Goal: Task Accomplishment & Management: Manage account settings

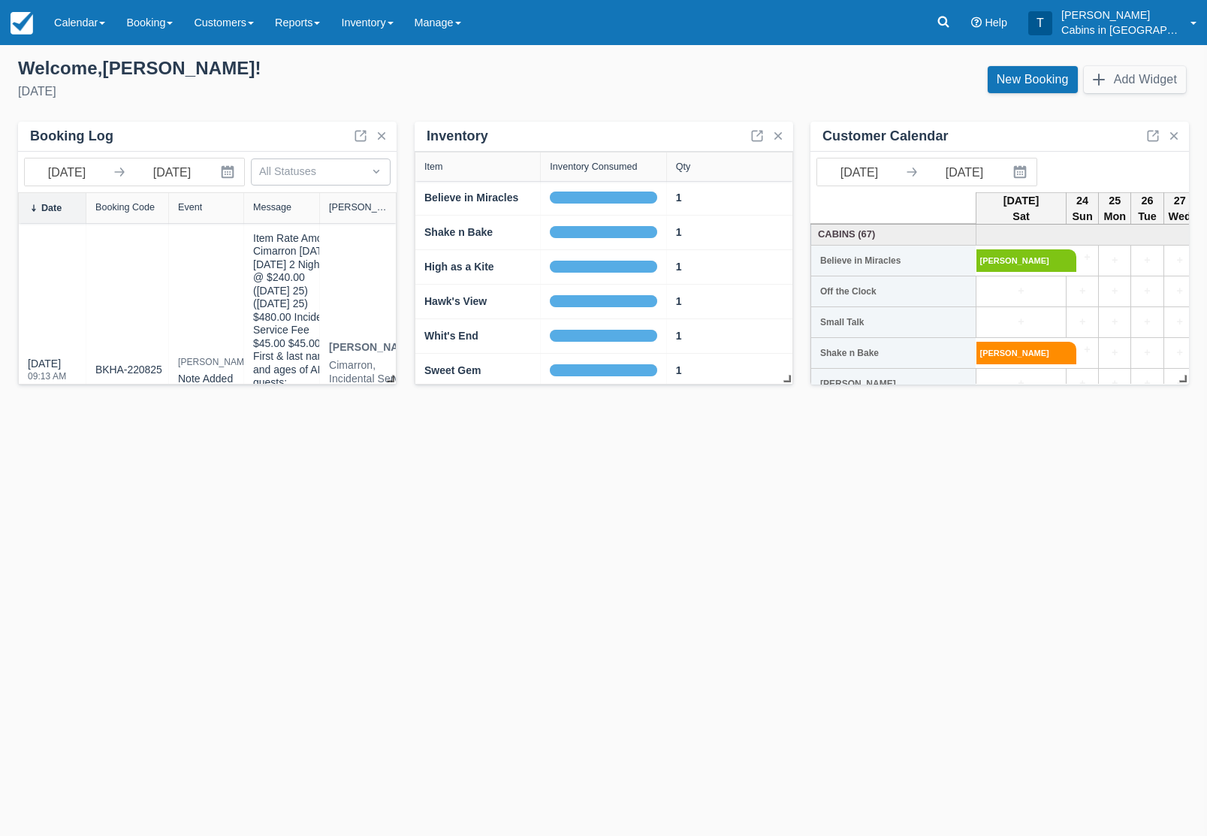
click at [946, 16] on link at bounding box center [943, 22] width 35 height 45
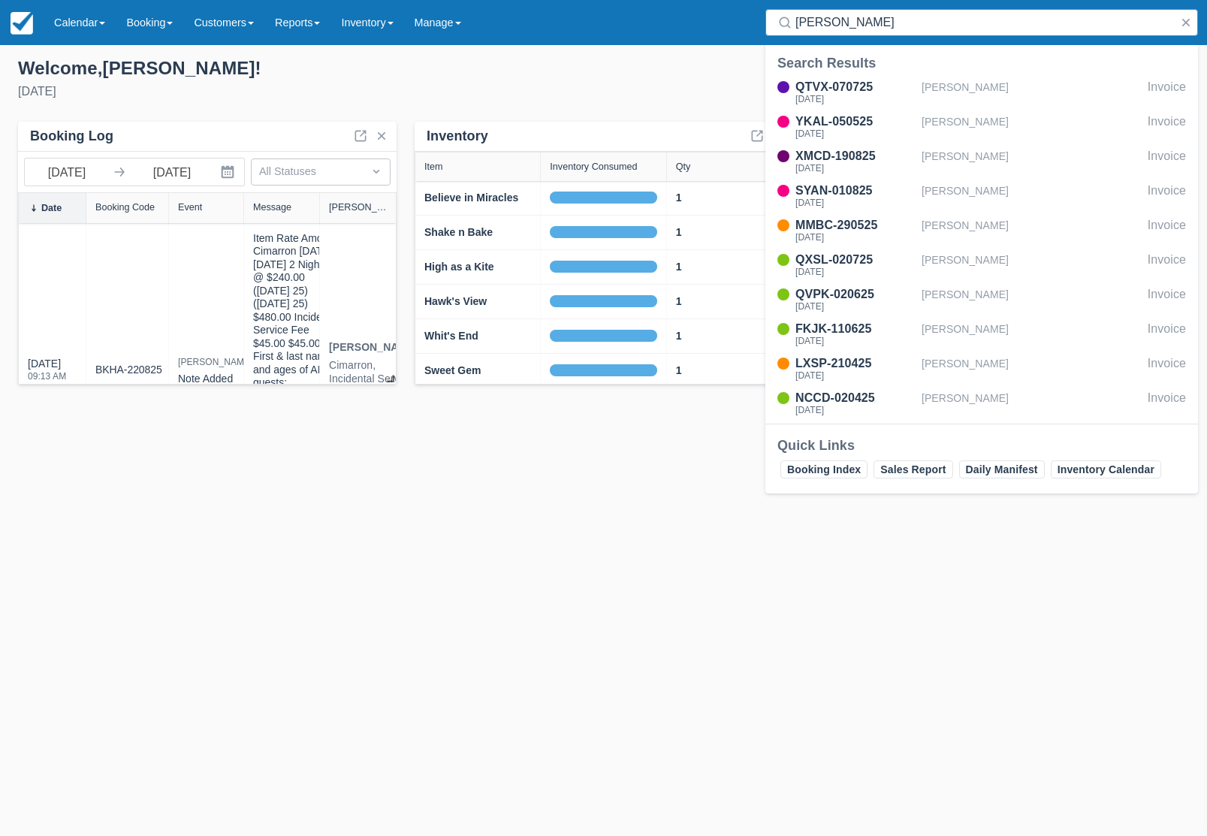
type input "Josh"
click at [882, 152] on div "XMCD-190825" at bounding box center [855, 156] width 120 height 18
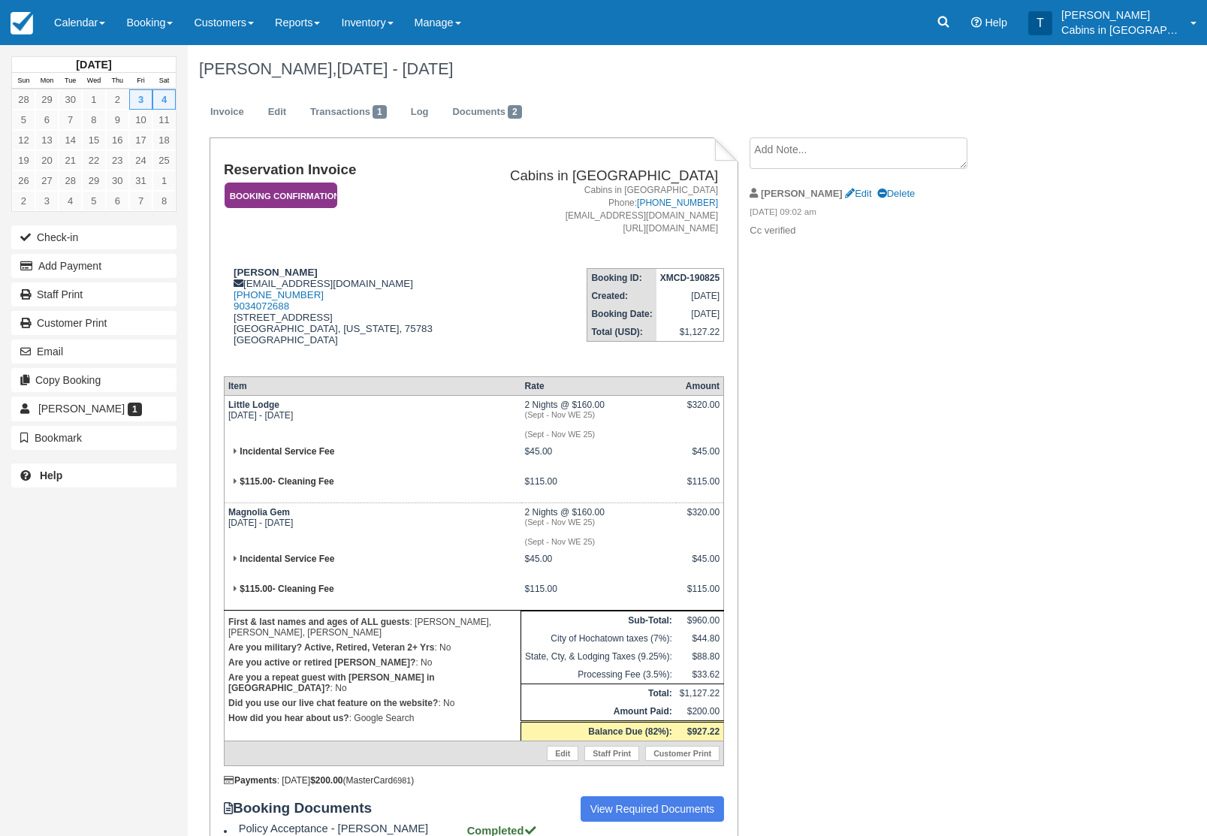
click at [141, 272] on button "Add Payment" at bounding box center [93, 266] width 165 height 24
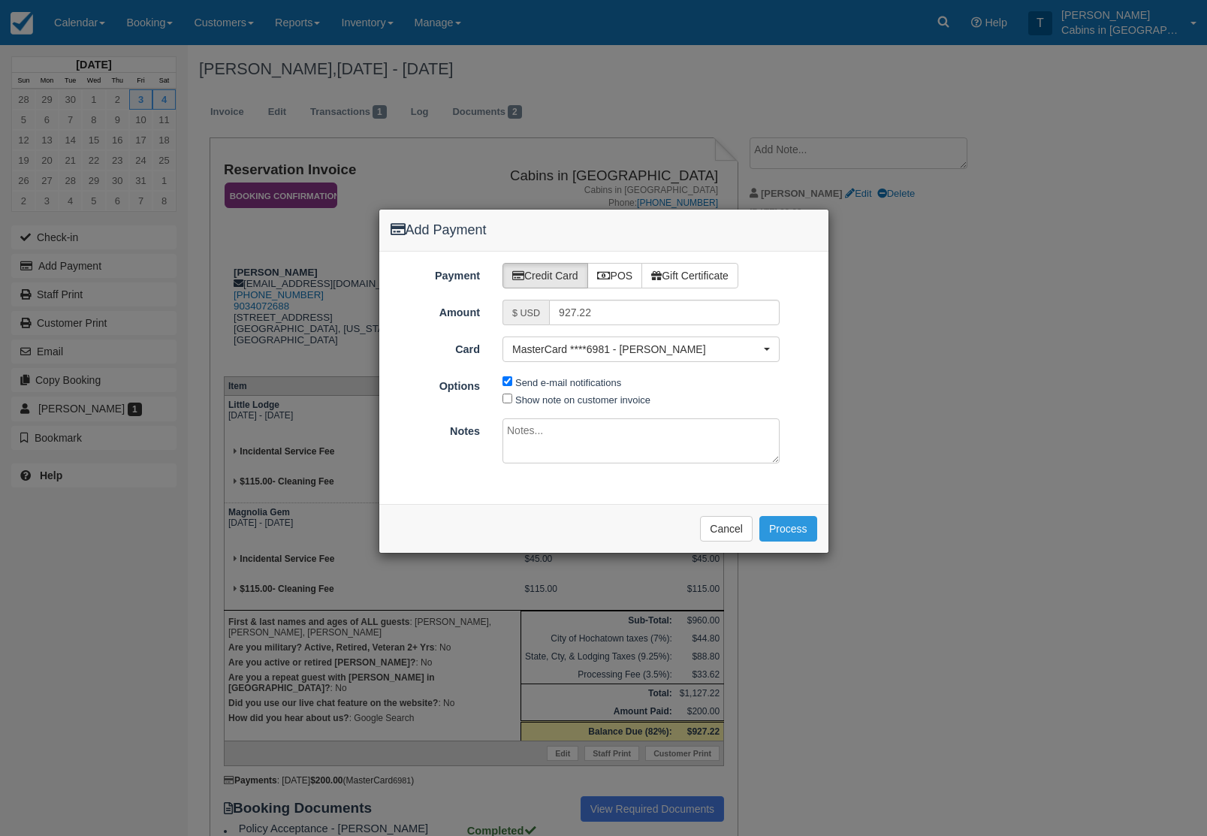
click at [790, 531] on button "Process" at bounding box center [788, 529] width 58 height 26
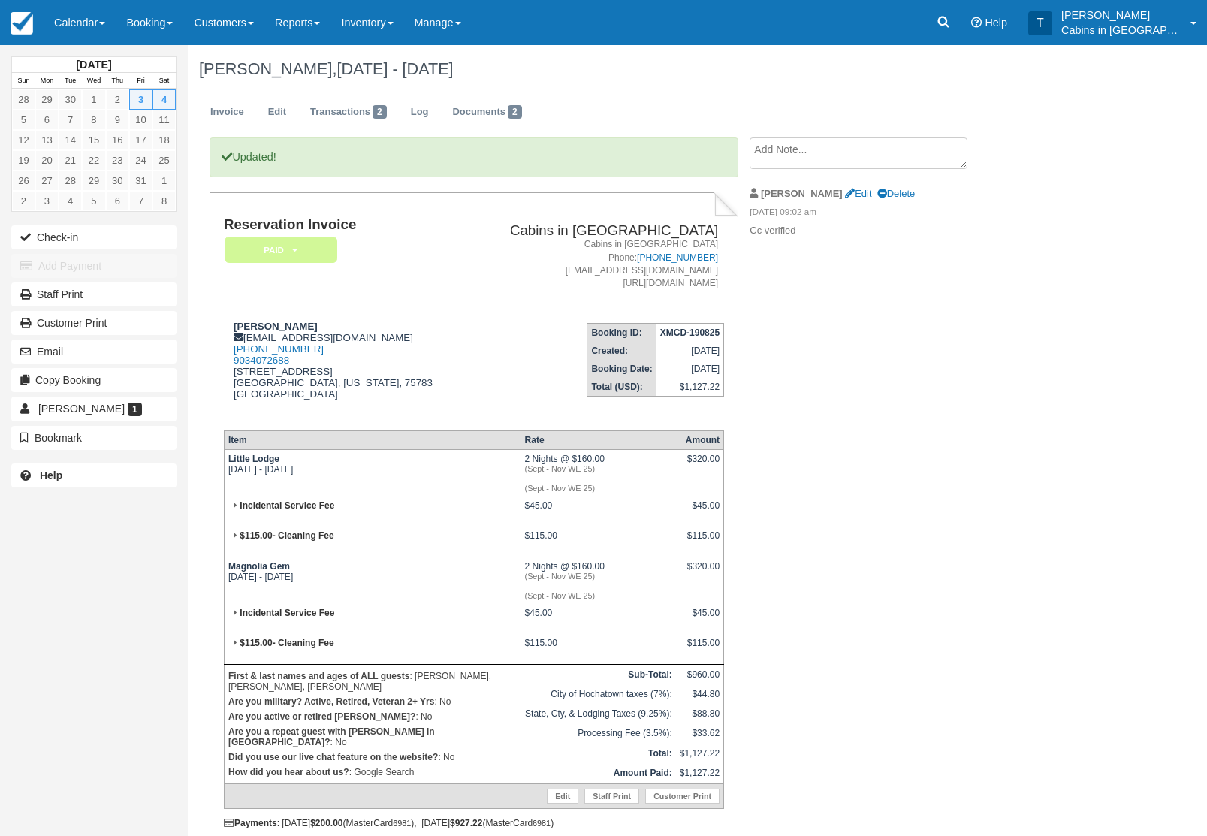
click at [333, 240] on em "Paid" at bounding box center [281, 250] width 113 height 26
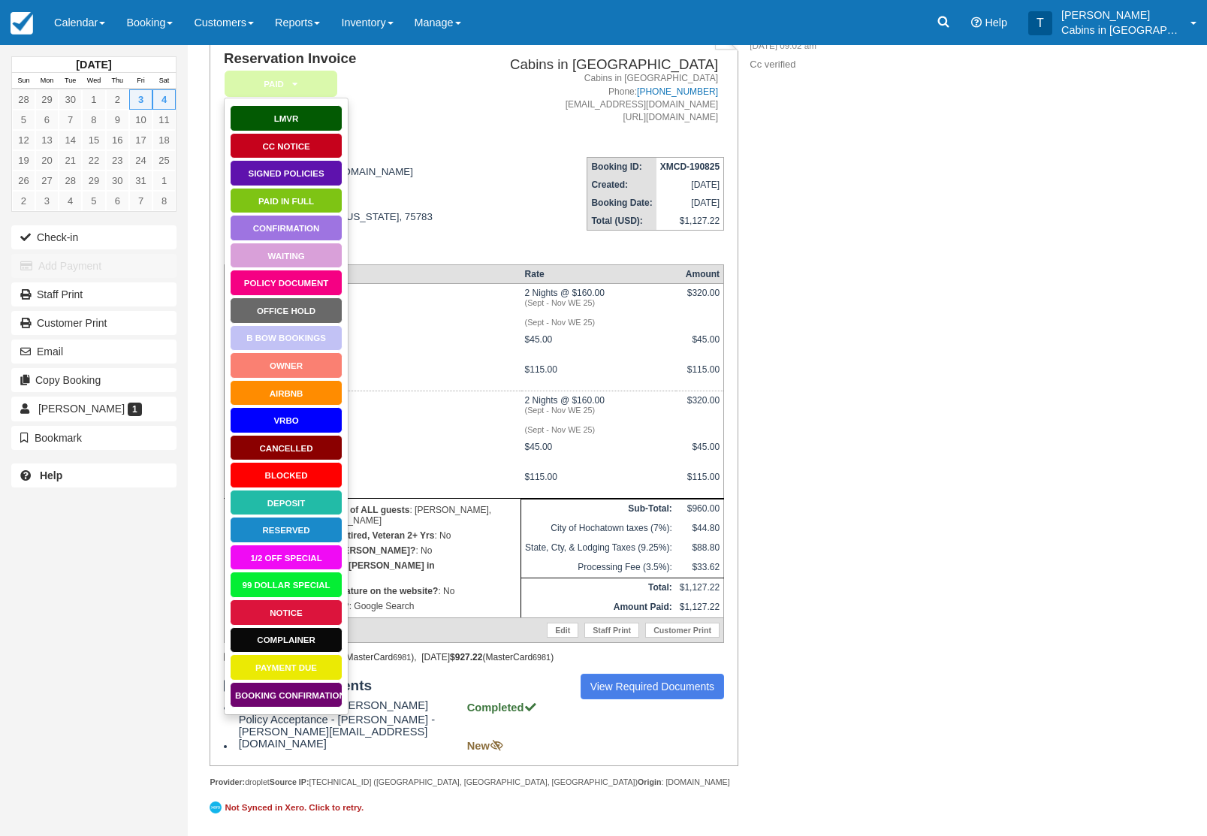
scroll to position [213, 0]
click at [679, 699] on link "View Required Documents" at bounding box center [653, 687] width 144 height 26
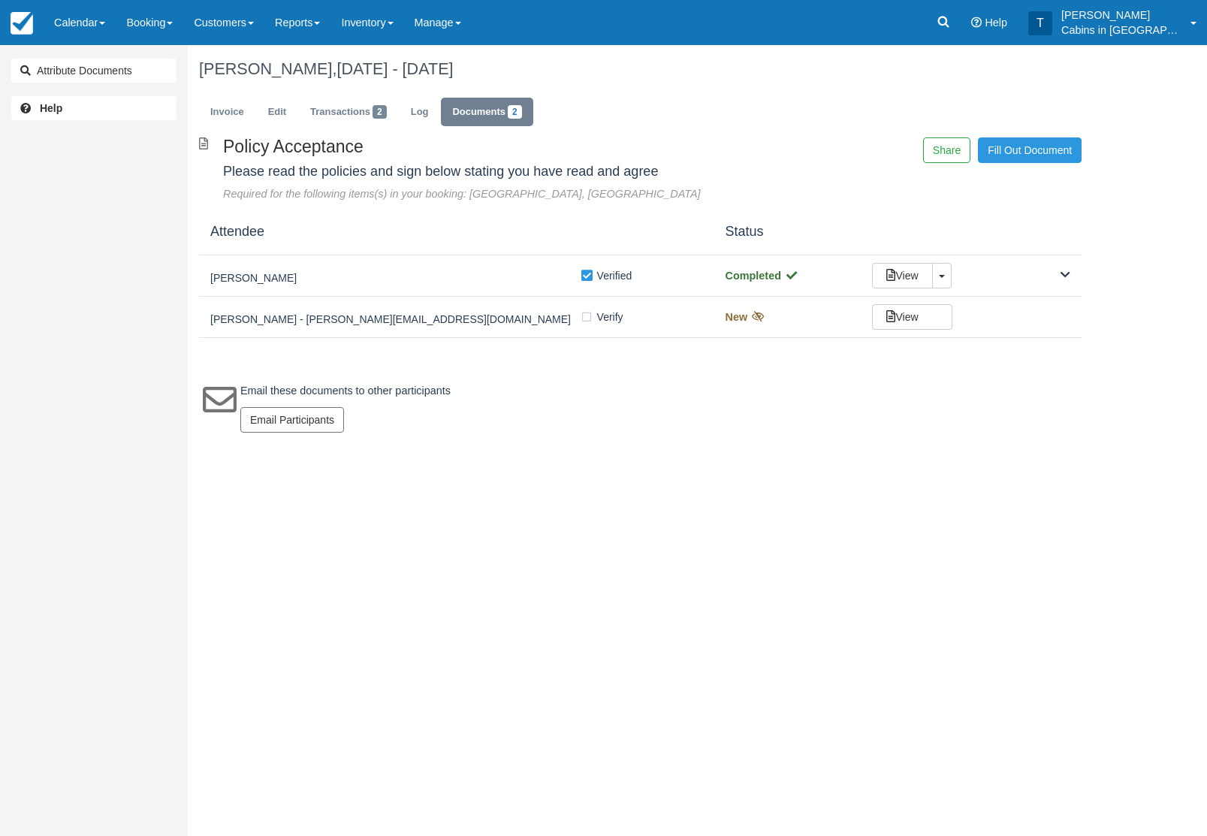
click at [227, 99] on link "Invoice" at bounding box center [227, 112] width 56 height 29
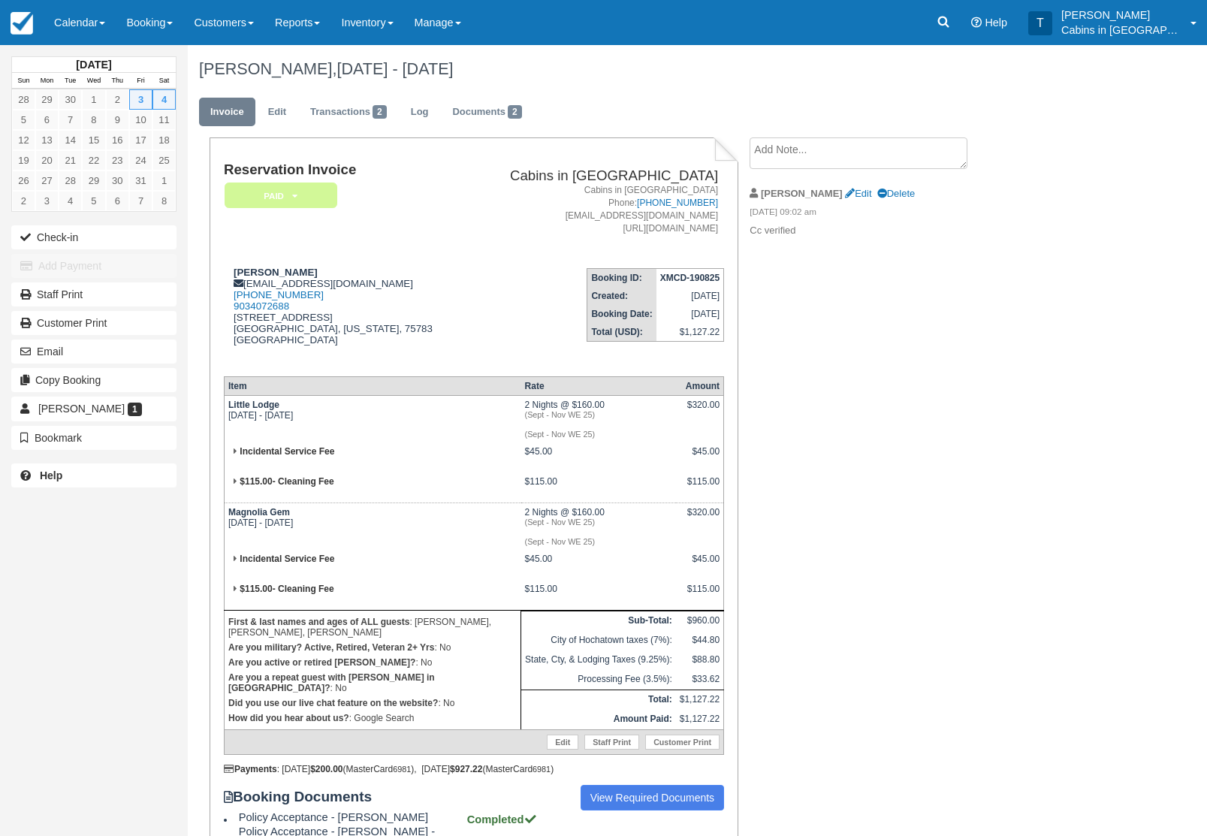
click at [319, 197] on em "Paid" at bounding box center [281, 196] width 113 height 26
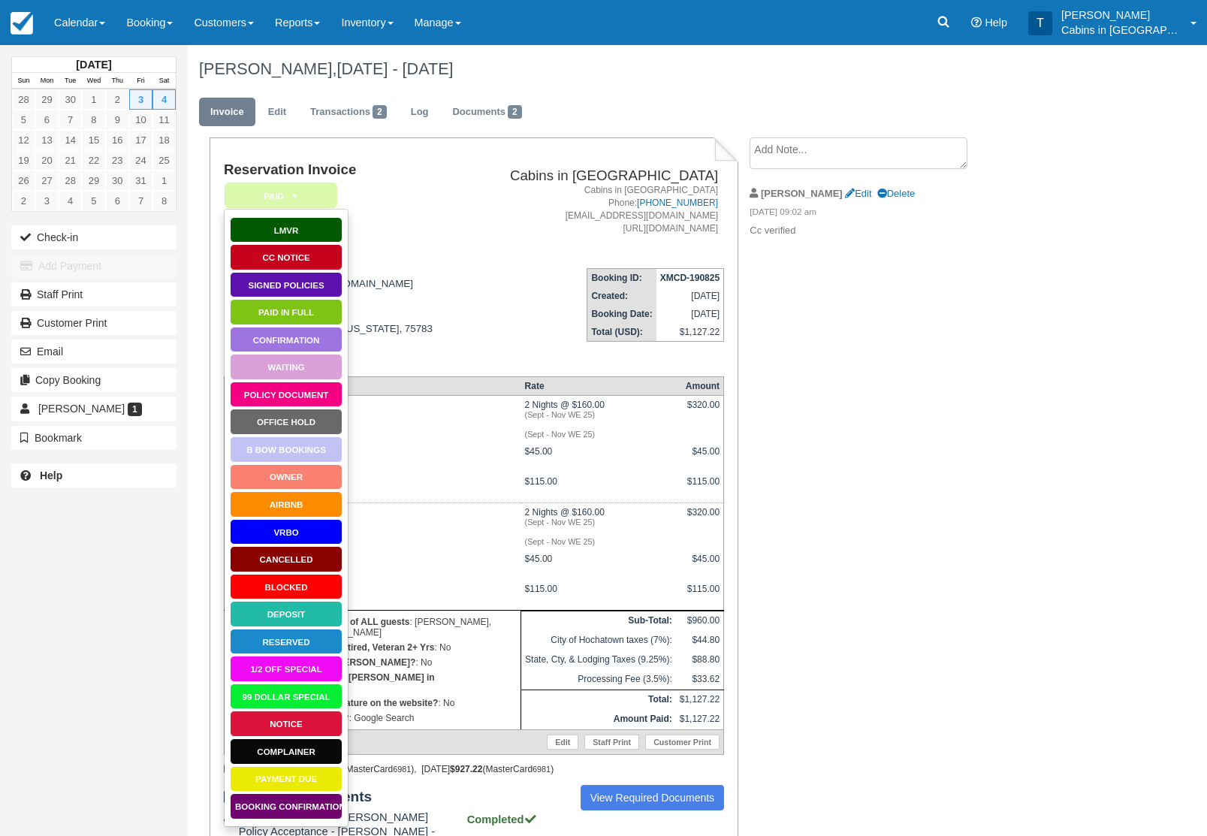
click at [317, 279] on link "Signed Policies" at bounding box center [286, 285] width 113 height 26
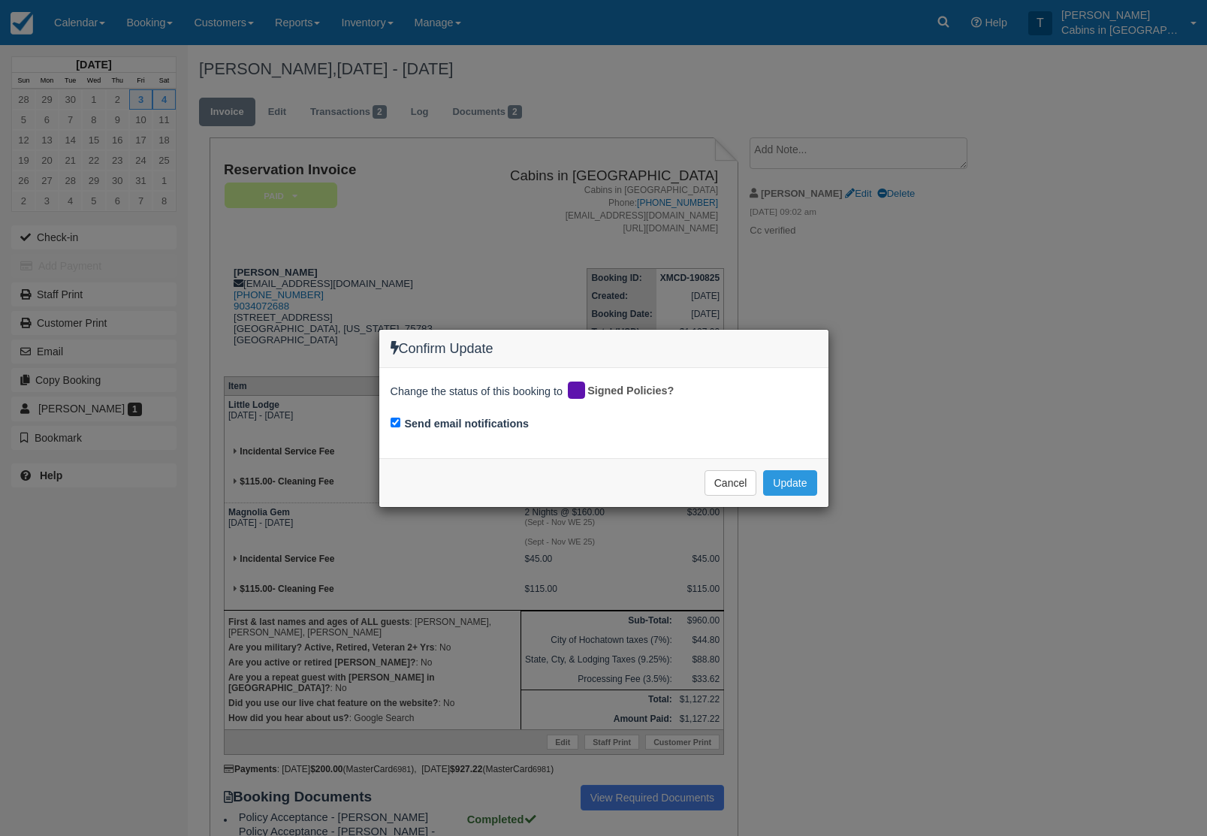
click at [397, 421] on input "Send email notifications" at bounding box center [396, 423] width 10 height 10
checkbox input "false"
click at [796, 479] on button "Update" at bounding box center [789, 483] width 53 height 26
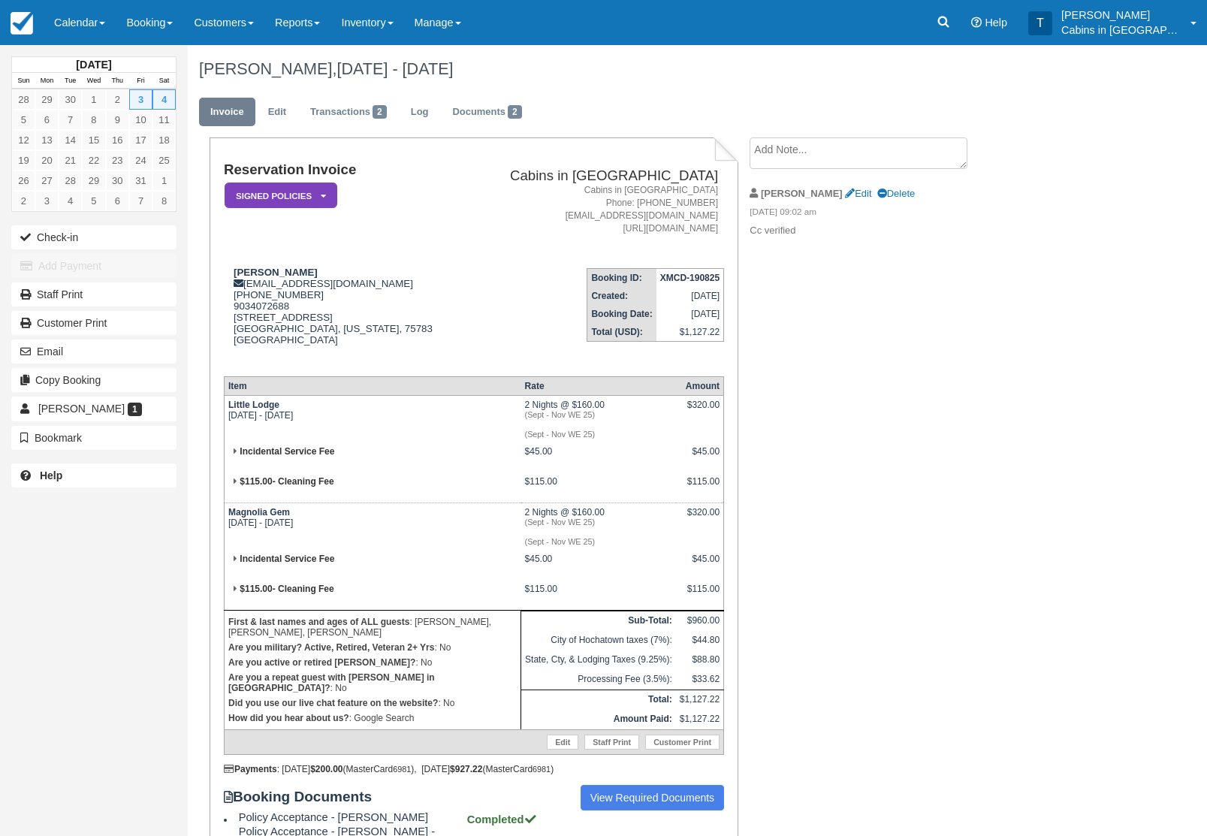
click at [801, 161] on textarea at bounding box center [859, 153] width 218 height 32
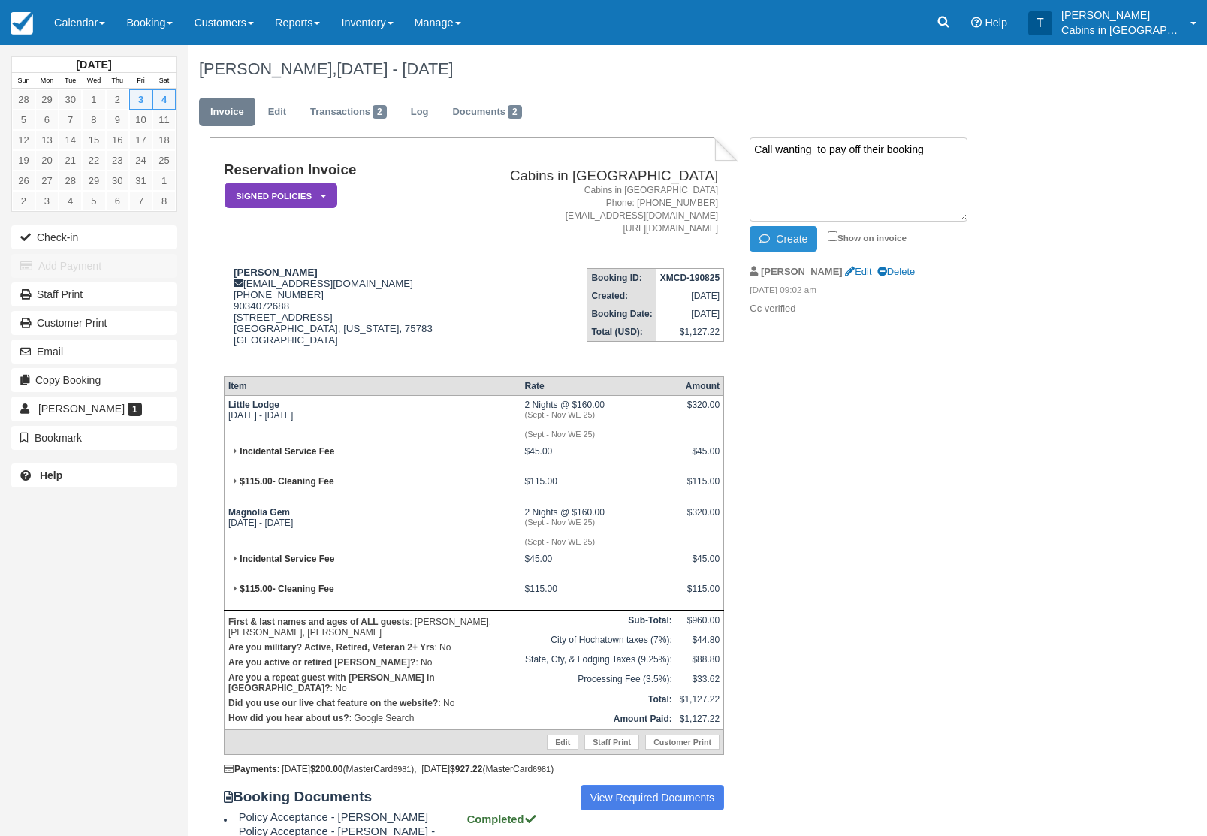
type textarea "Call wanting to pay off their booking"
click at [791, 243] on button "Create" at bounding box center [784, 239] width 68 height 26
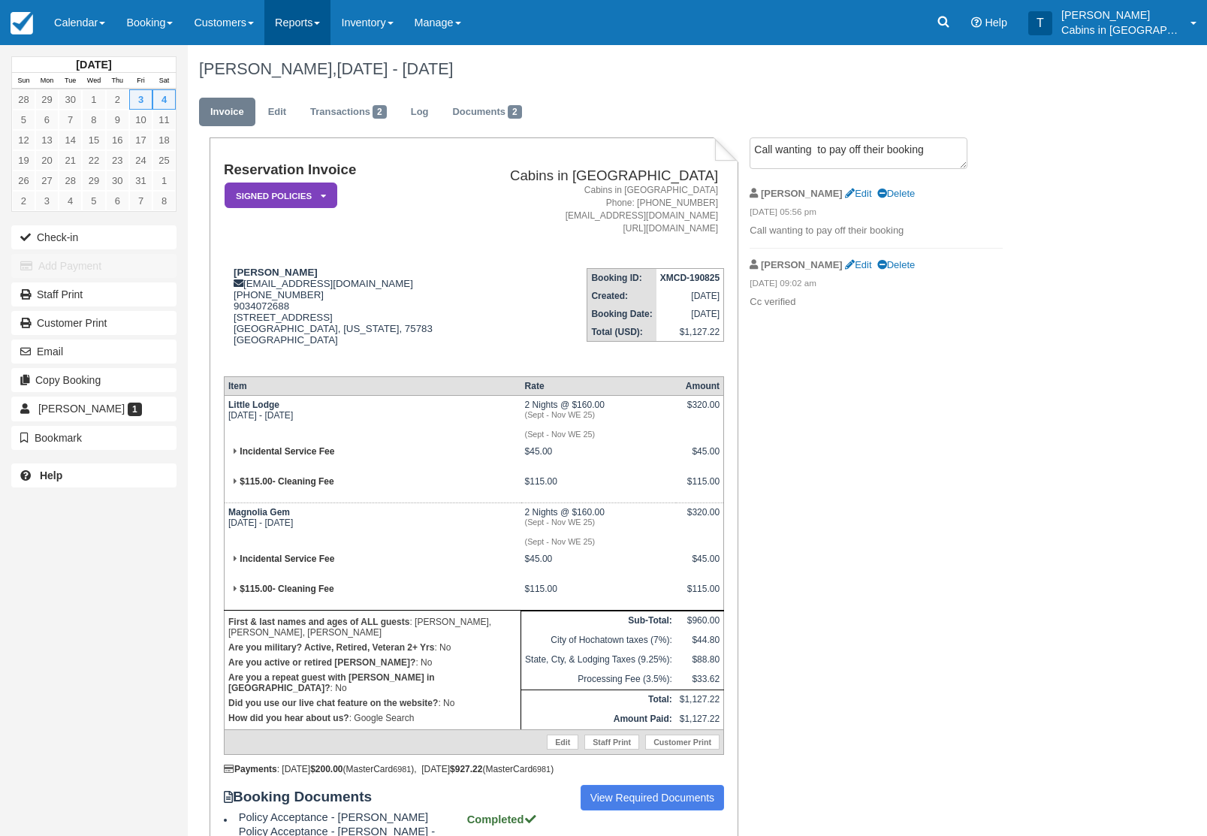
click at [314, 23] on link "Reports" at bounding box center [297, 22] width 66 height 45
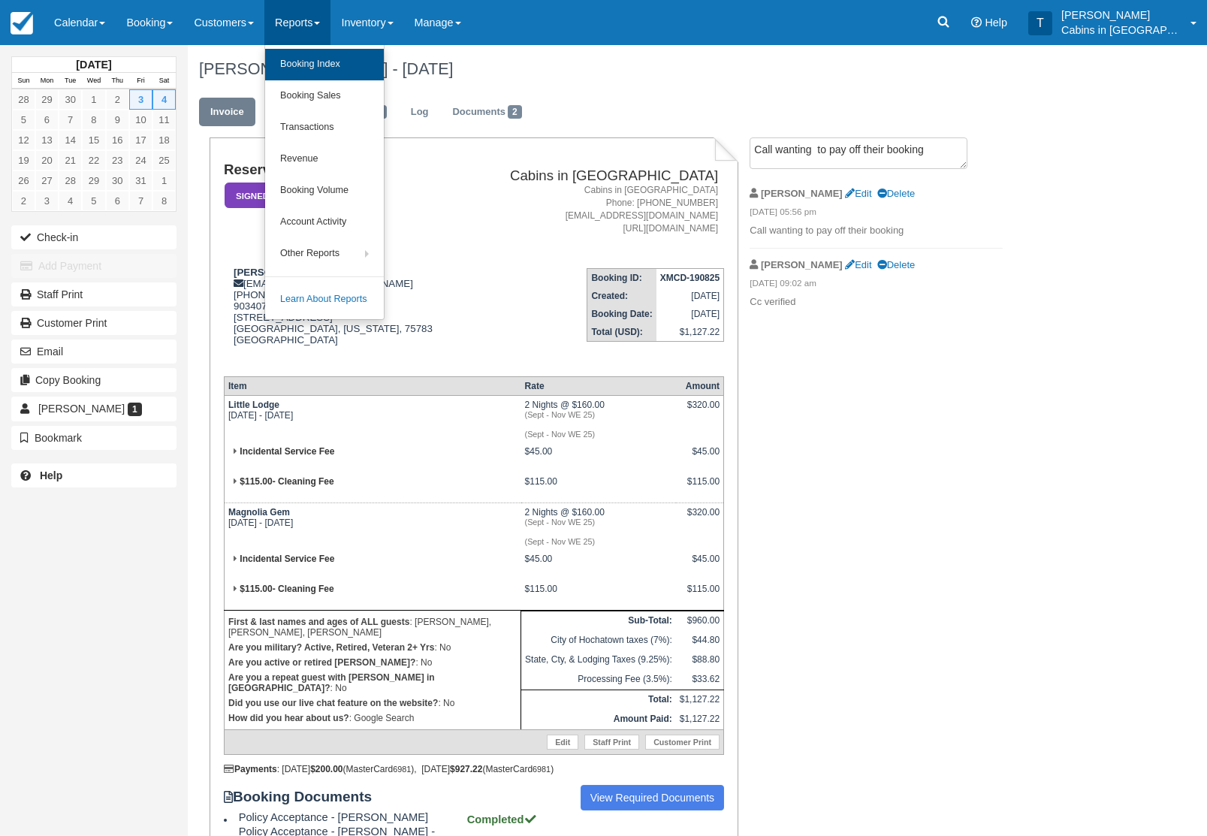
click at [374, 71] on link "Booking Index" at bounding box center [324, 65] width 119 height 32
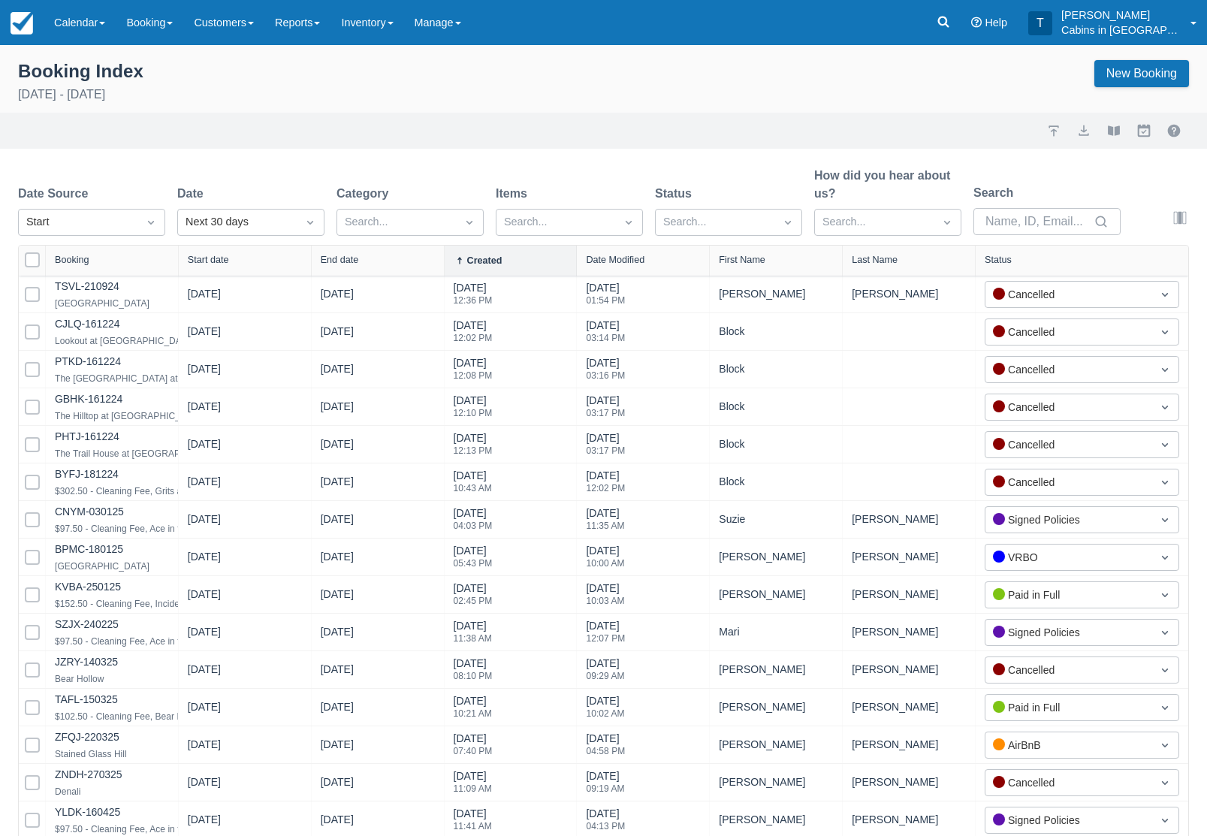
select select "25"
click at [131, 267] on div "Created" at bounding box center [91, 259] width 147 height 29
